Goal: Task Accomplishment & Management: Complete application form

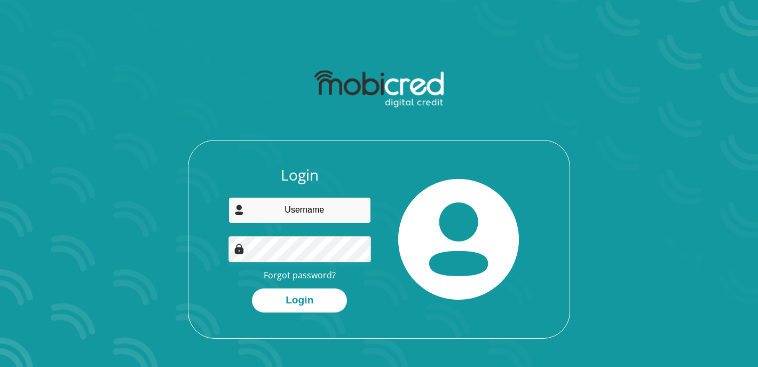
click at [317, 210] on input "email" at bounding box center [299, 210] width 143 height 26
click at [260, 211] on input "Jayronmic16@gmail.com" at bounding box center [299, 210] width 143 height 26
type input "jayronmic16@gmail.com"
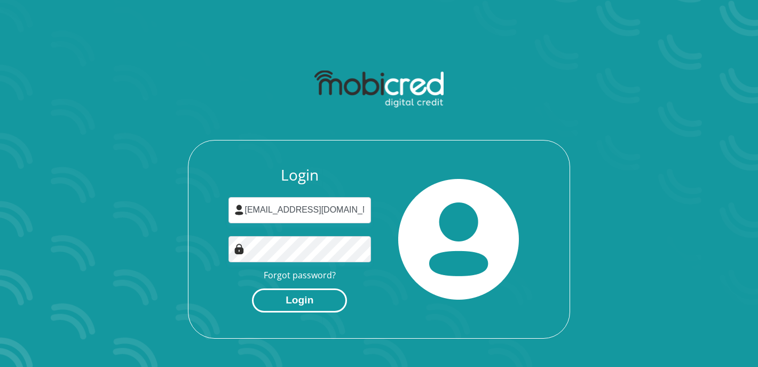
click at [289, 305] on button "Login" at bounding box center [299, 300] width 95 height 24
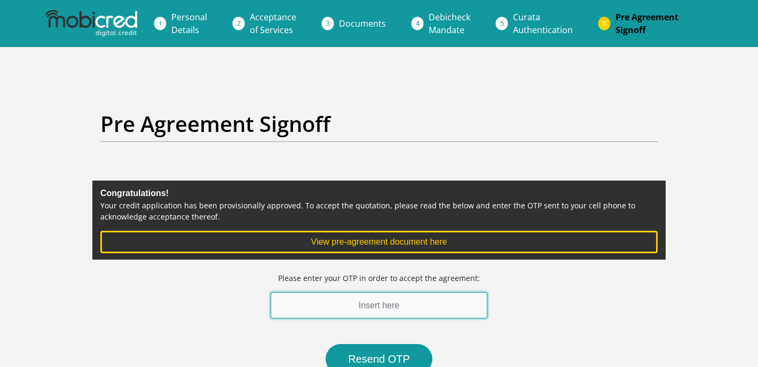
click at [388, 310] on input "text" at bounding box center [379, 305] width 217 height 26
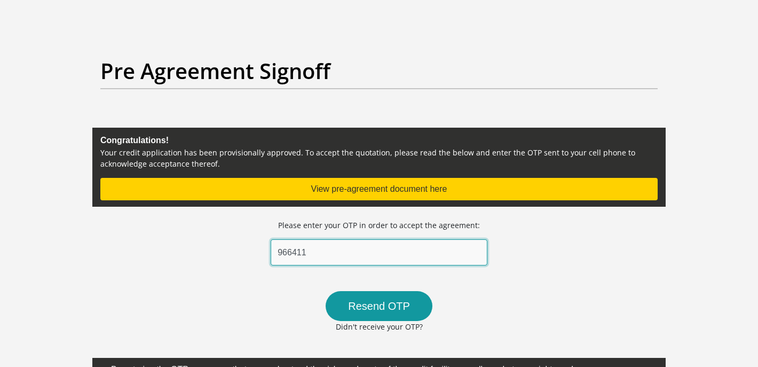
scroll to position [58, 0]
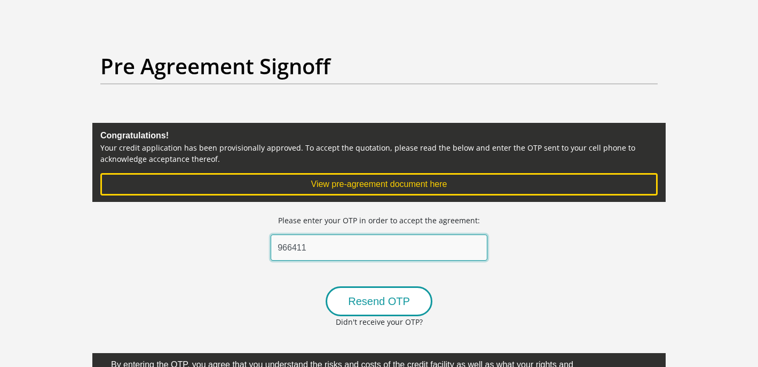
type input "966411"
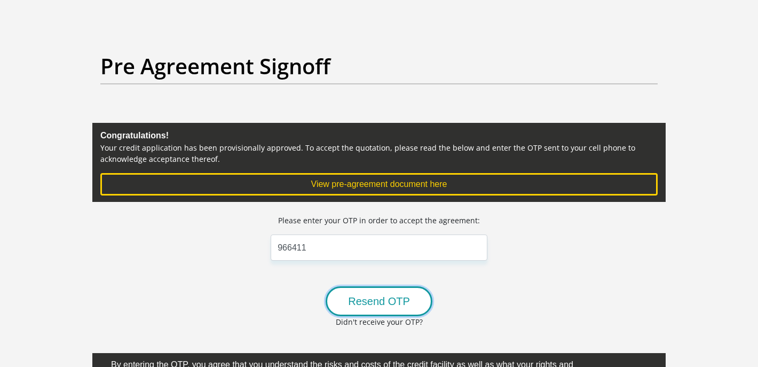
click at [393, 295] on button "Resend OTP" at bounding box center [378, 301] width 107 height 30
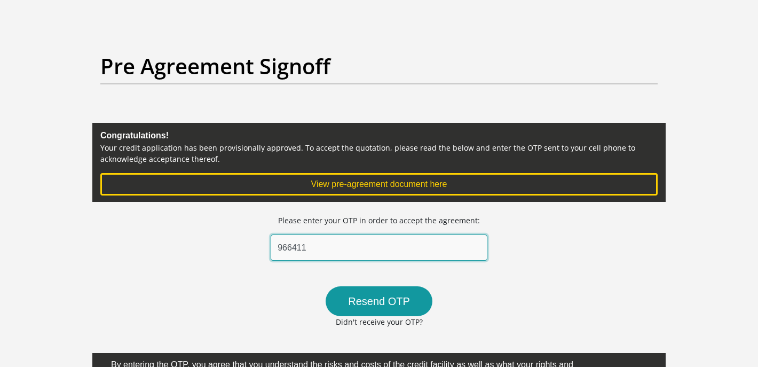
drag, startPoint x: 313, startPoint y: 246, endPoint x: 273, endPoint y: 245, distance: 40.6
click at [272, 245] on input "966411" at bounding box center [379, 247] width 217 height 26
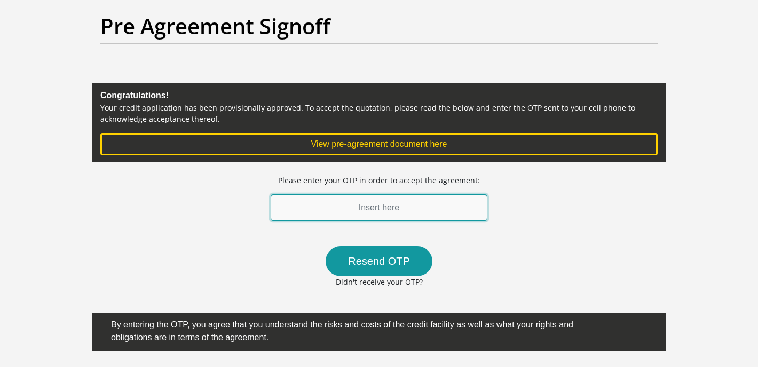
scroll to position [100, 0]
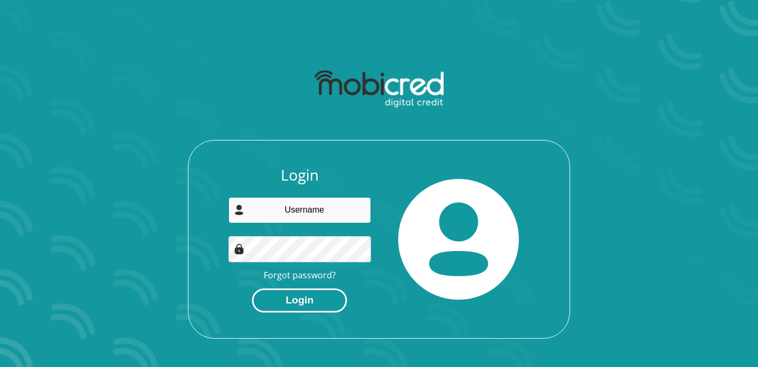
type input "jayronmic16@gmail.com"
click at [314, 301] on button "Login" at bounding box center [299, 300] width 95 height 24
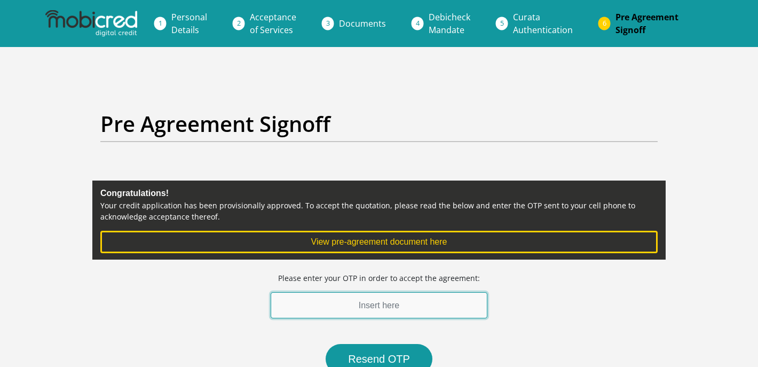
click at [314, 301] on input "text" at bounding box center [379, 305] width 217 height 26
type input "473895"
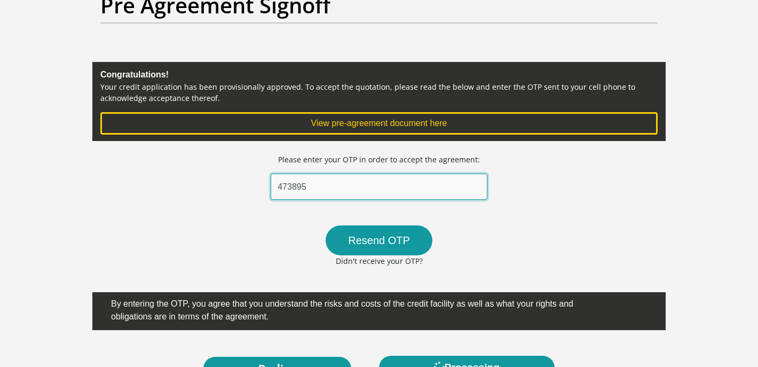
scroll to position [118, 0]
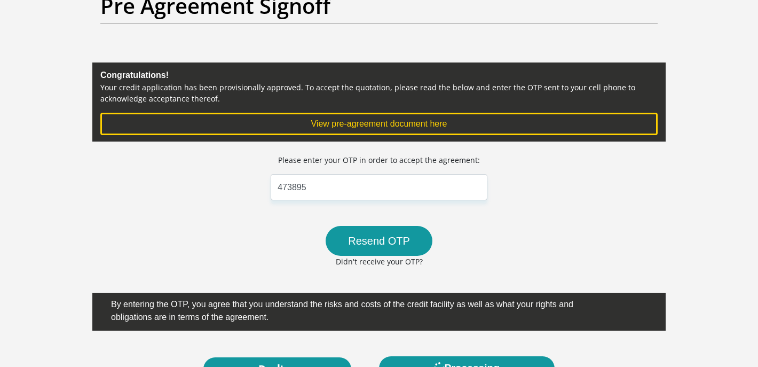
click at [491, 250] on div "Resend OTP Didn't receive your OTP?" at bounding box center [379, 253] width 287 height 54
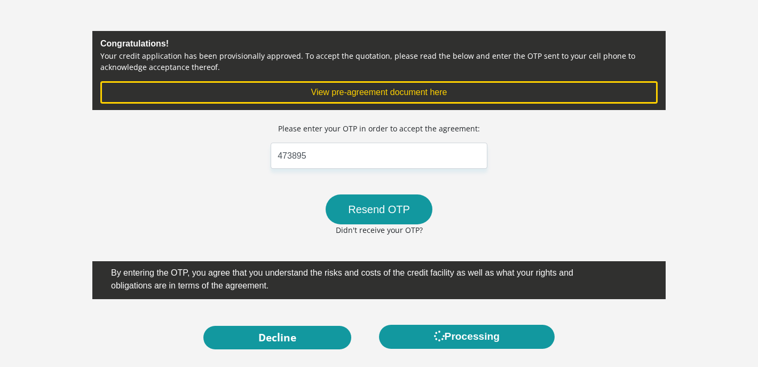
scroll to position [161, 0]
